Goal: Navigation & Orientation: Understand site structure

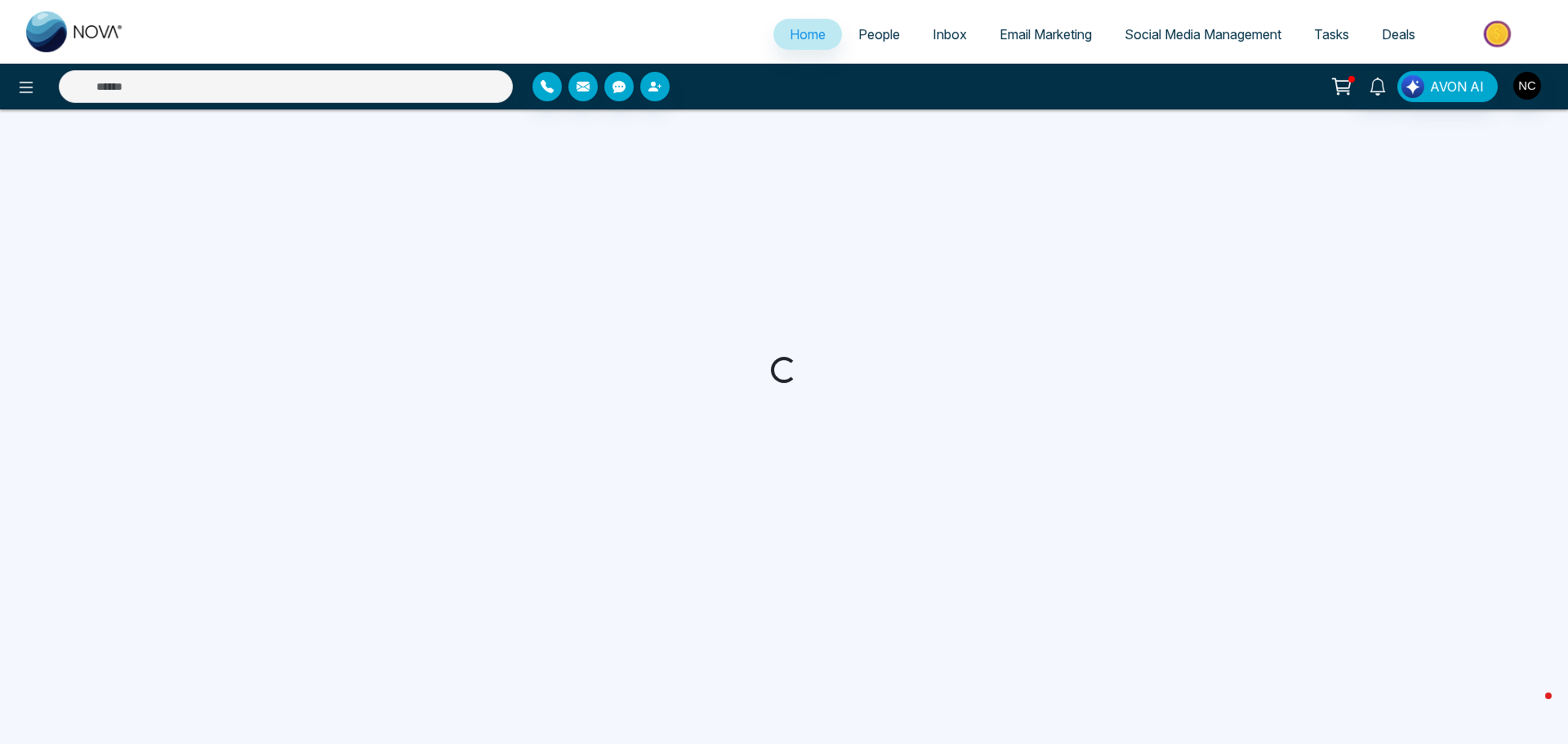
select select "*"
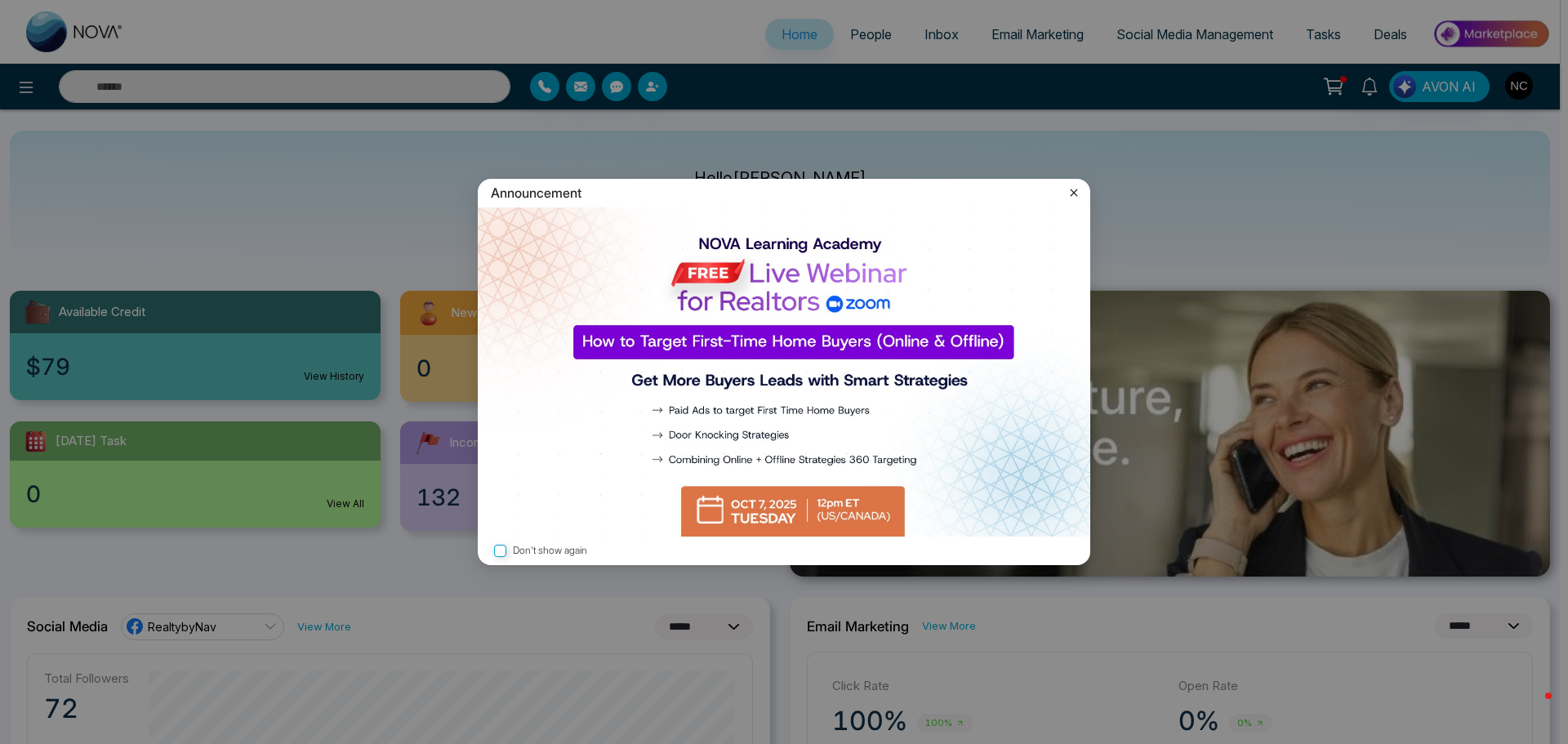
click at [1071, 189] on icon at bounding box center [1073, 192] width 16 height 16
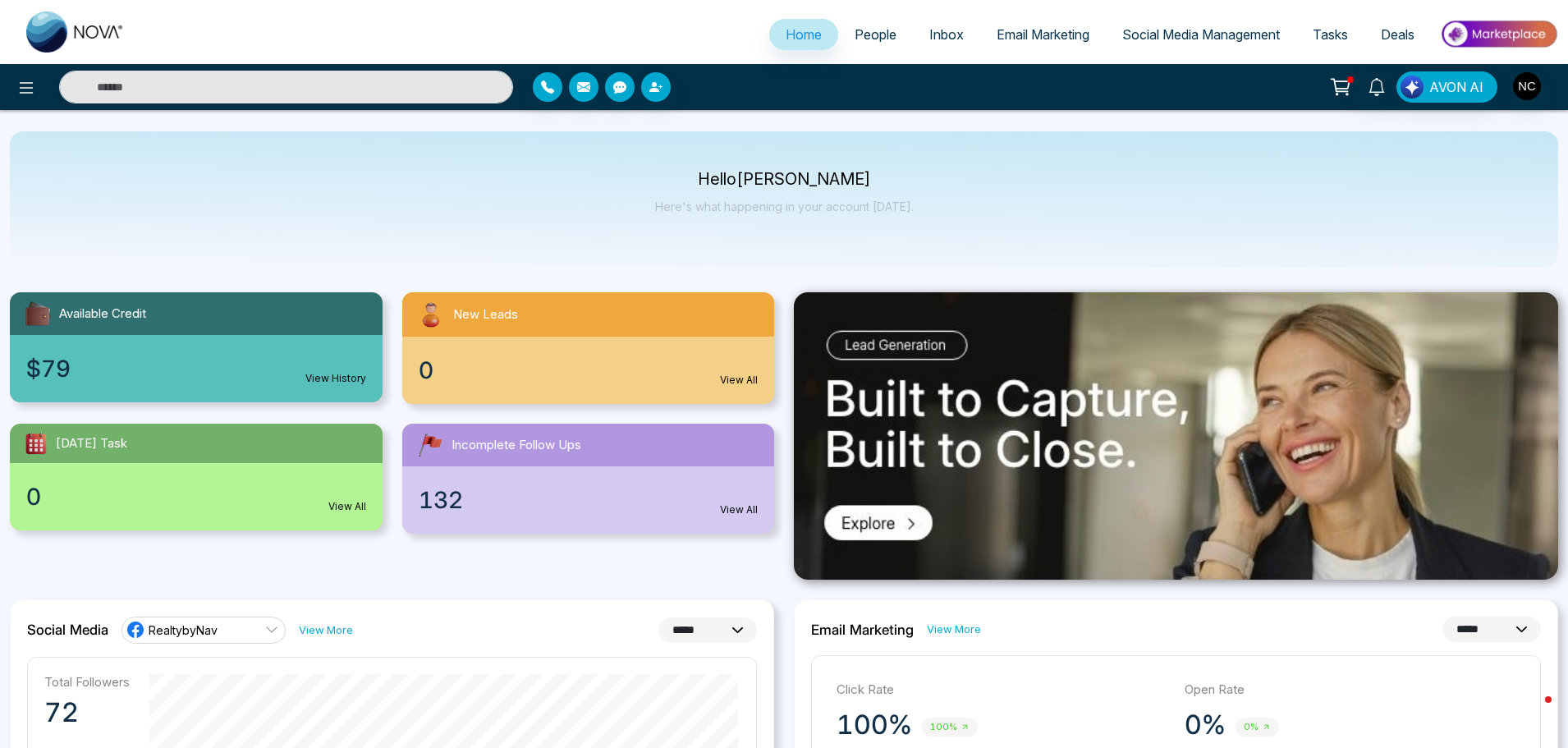
click at [1166, 43] on link "Social Media Management" at bounding box center [1201, 34] width 191 height 31
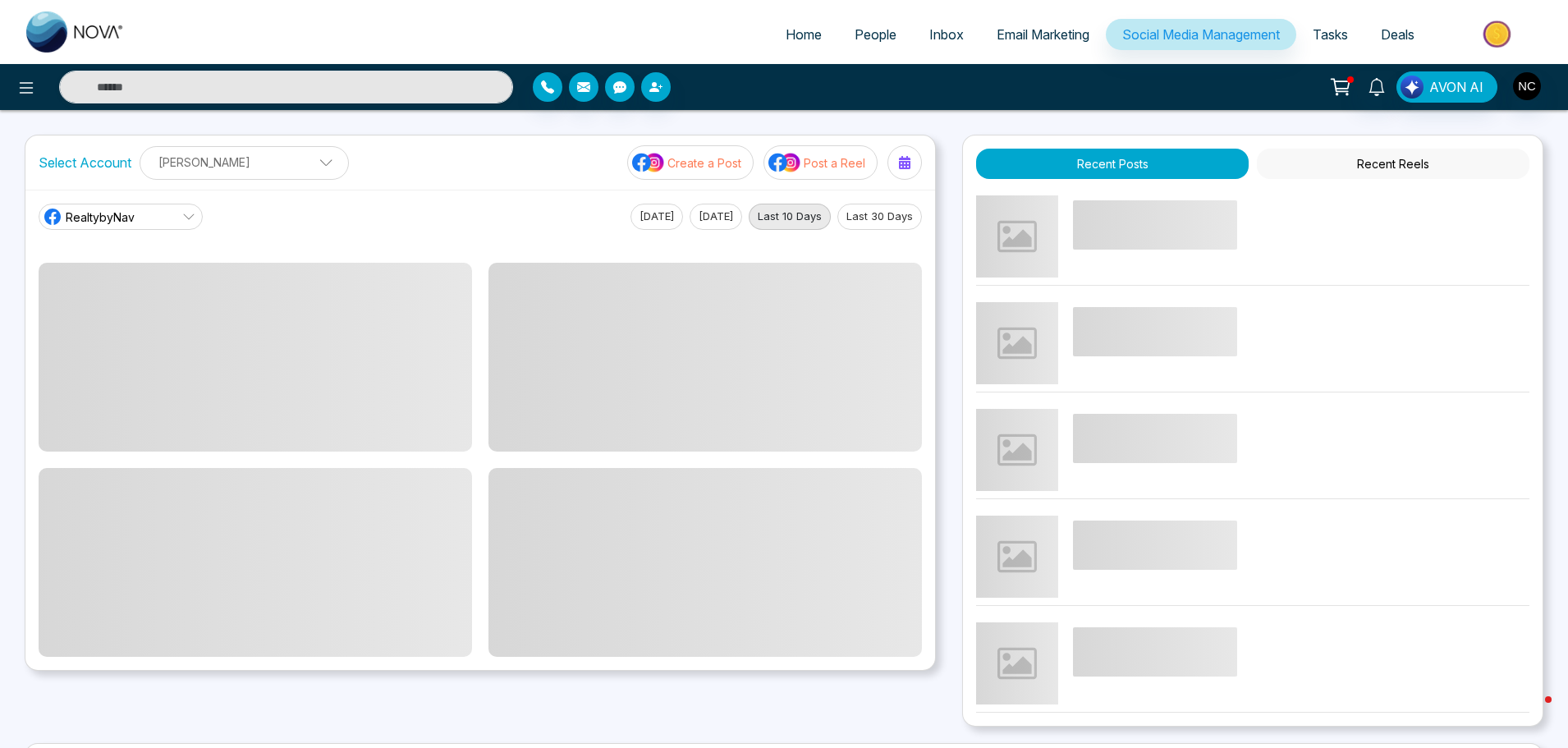
click at [1326, 47] on link "Tasks" at bounding box center [1331, 34] width 68 height 31
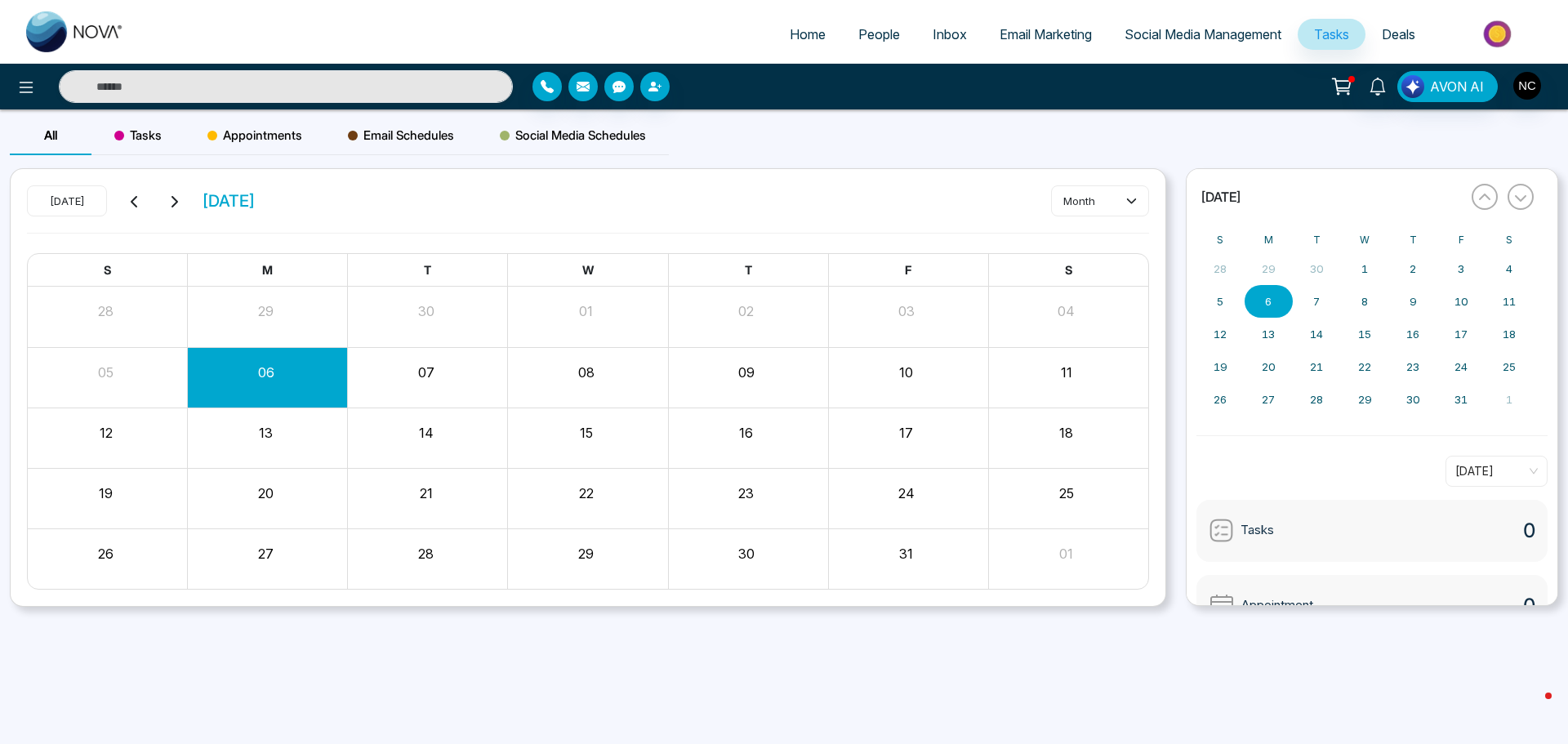
click at [1406, 41] on span "Deals" at bounding box center [1399, 34] width 34 height 16
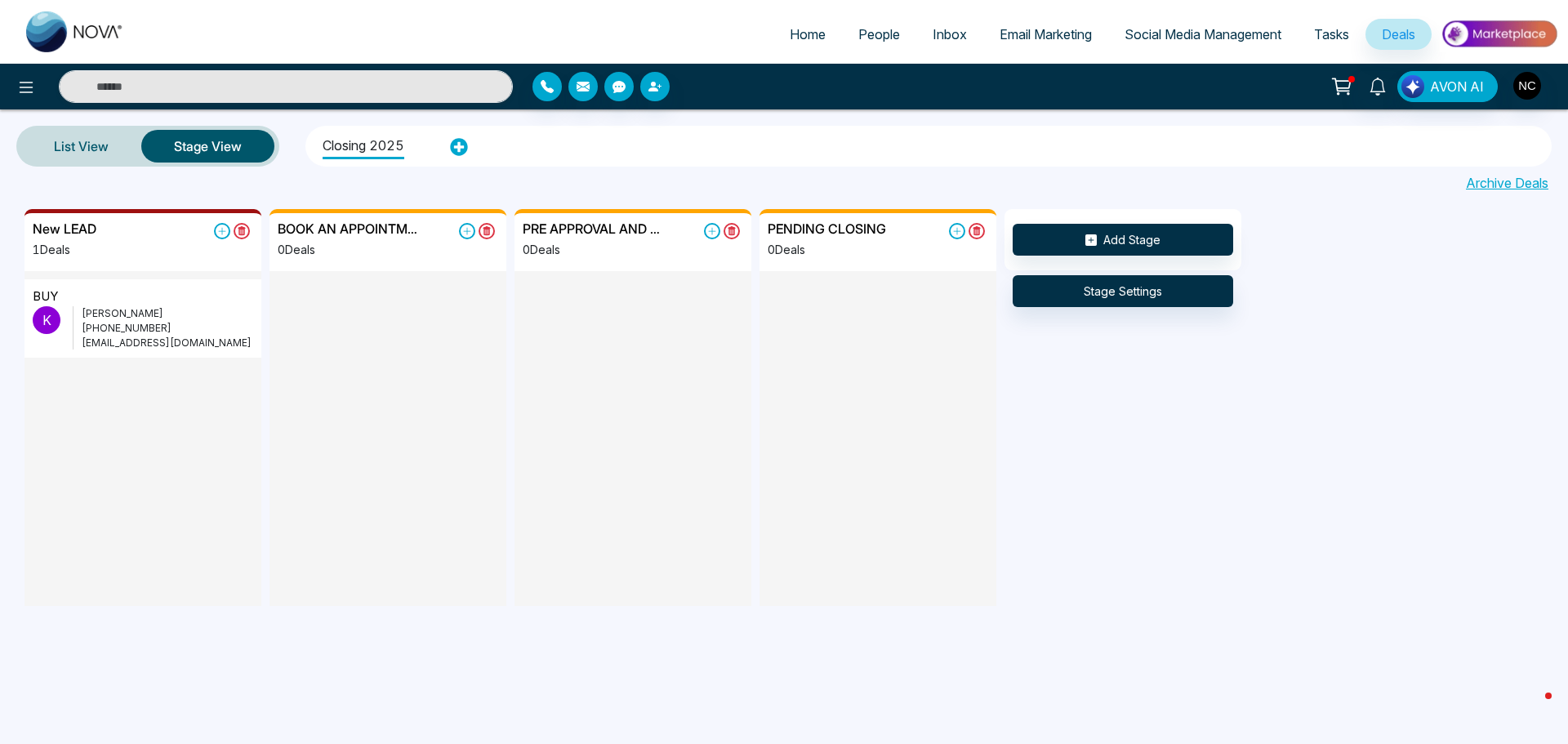
click at [983, 36] on link "Email Marketing" at bounding box center [1046, 34] width 125 height 31
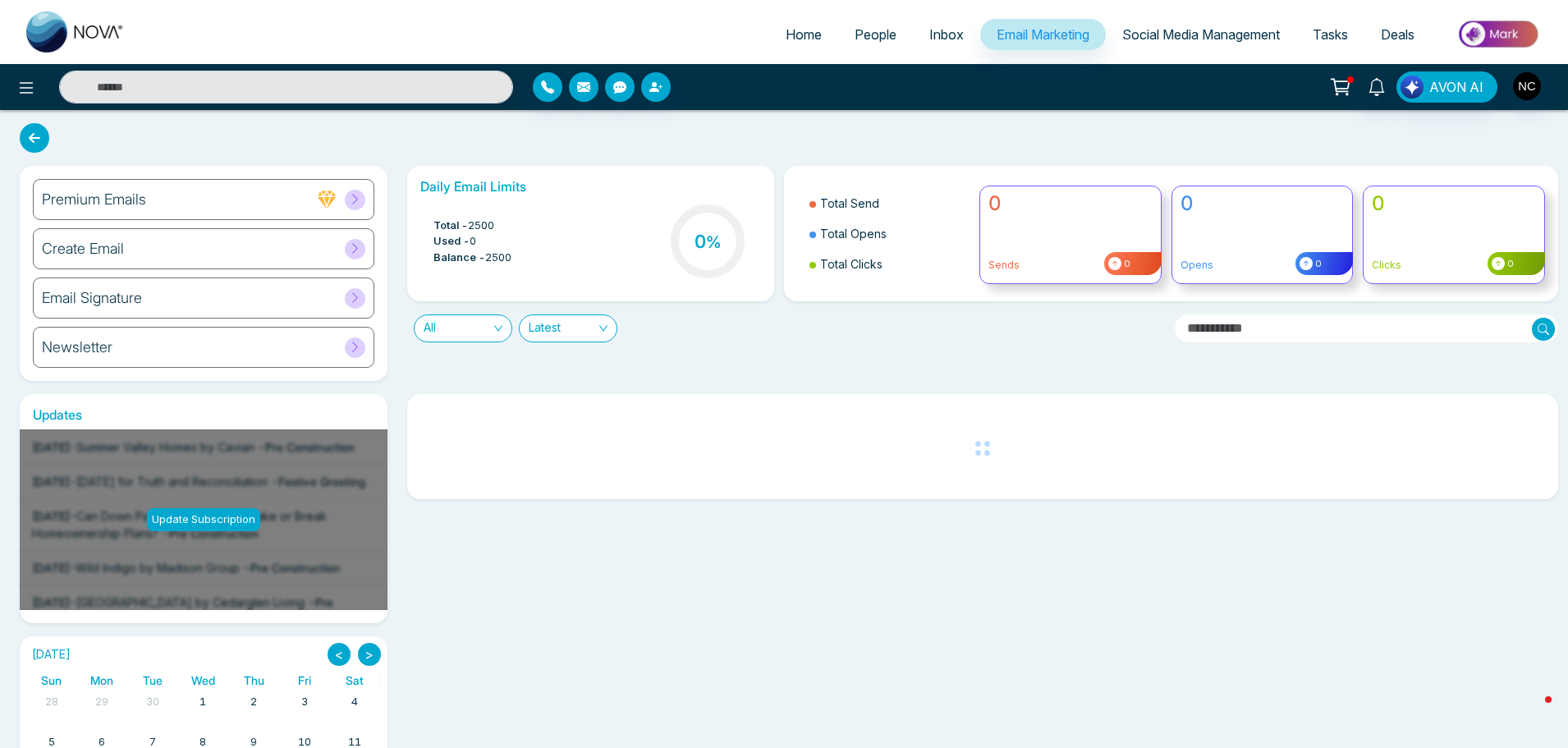
click at [945, 35] on span "Inbox" at bounding box center [946, 34] width 35 height 16
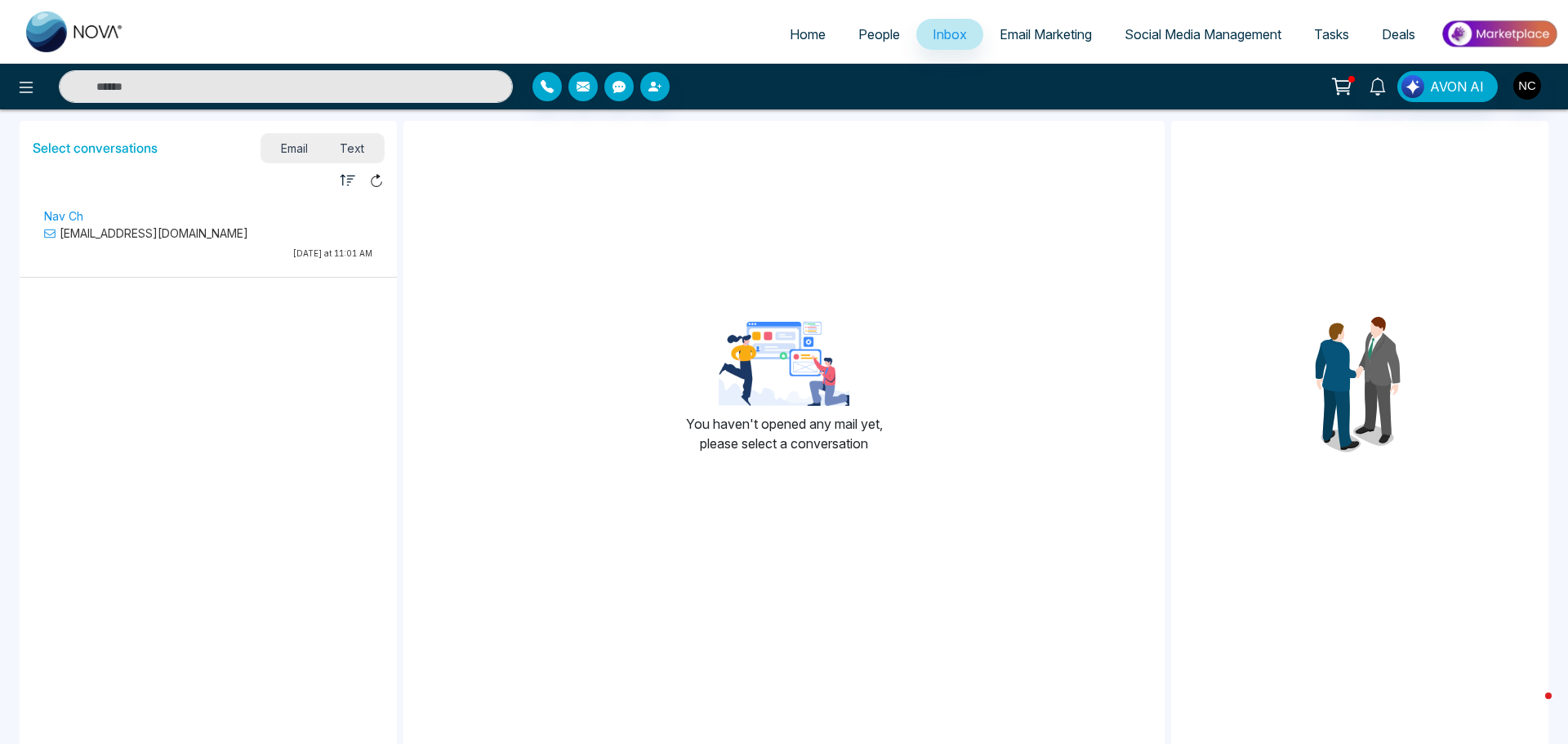
click at [872, 36] on span "People" at bounding box center [878, 34] width 41 height 16
